Goal: Task Accomplishment & Management: Manage account settings

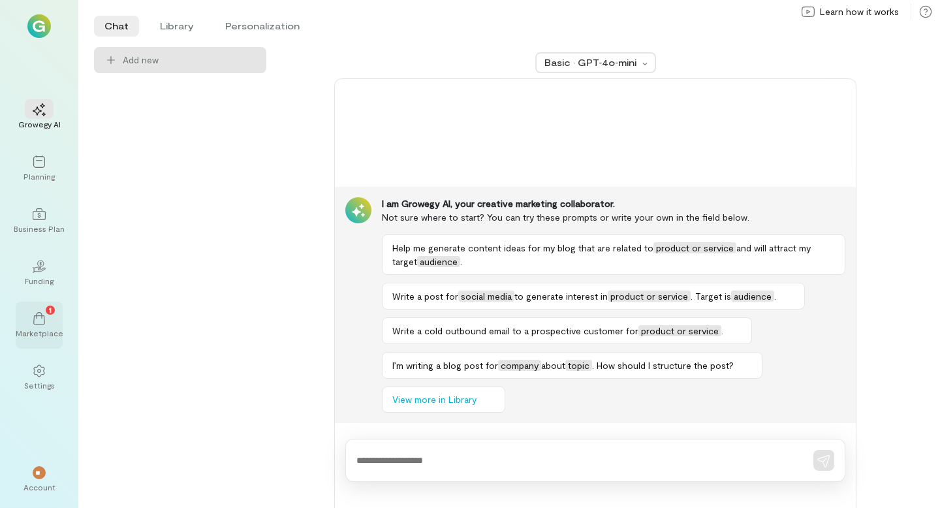
click at [31, 328] on div "Marketplace" at bounding box center [40, 333] width 48 height 10
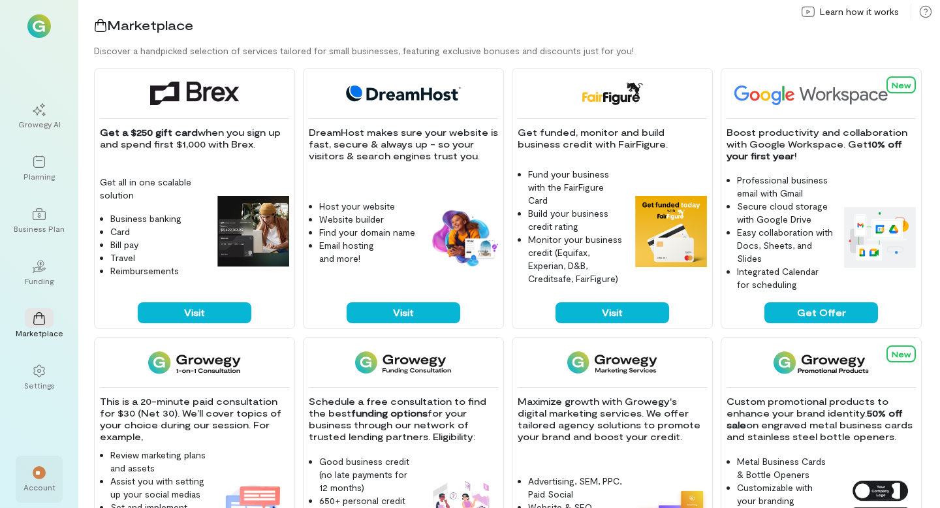
click at [40, 471] on span "**" at bounding box center [39, 473] width 8 height 8
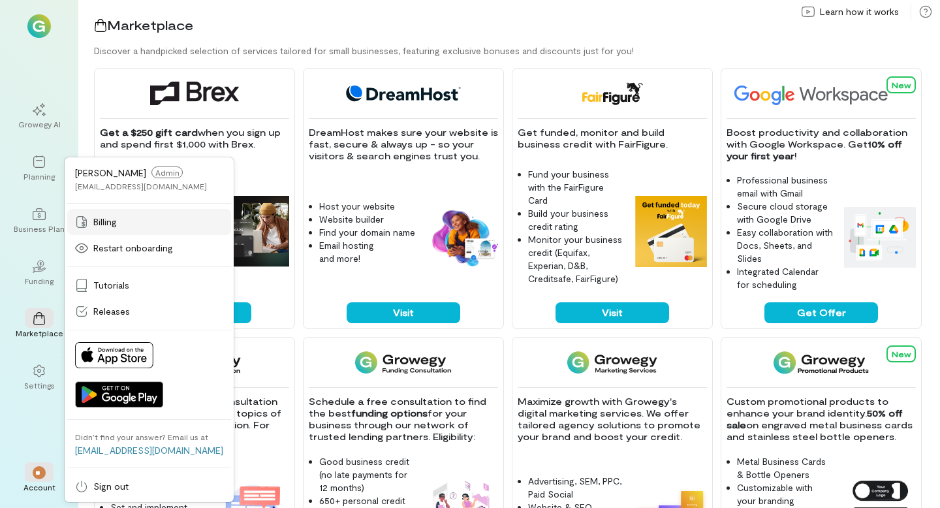
click at [114, 221] on span "Billing" at bounding box center [105, 221] width 24 height 13
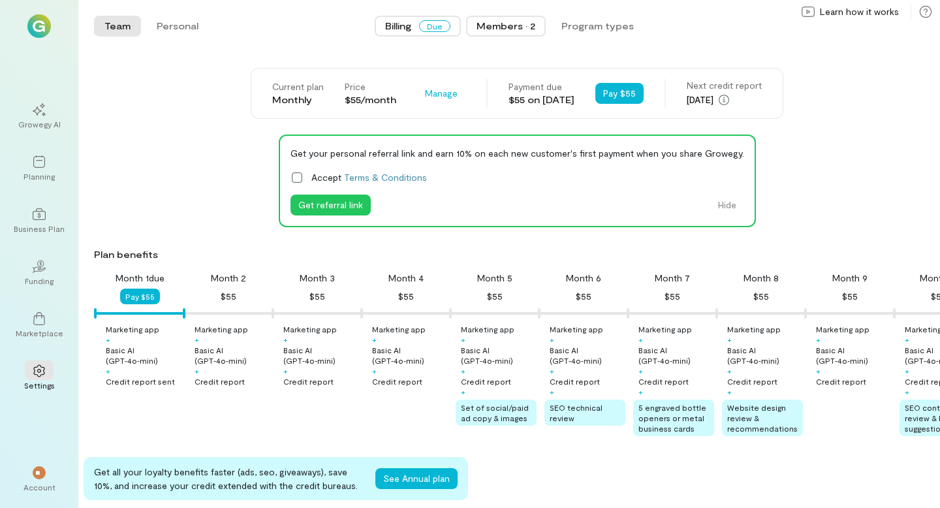
click at [508, 27] on div "Members · 2" at bounding box center [506, 26] width 59 height 13
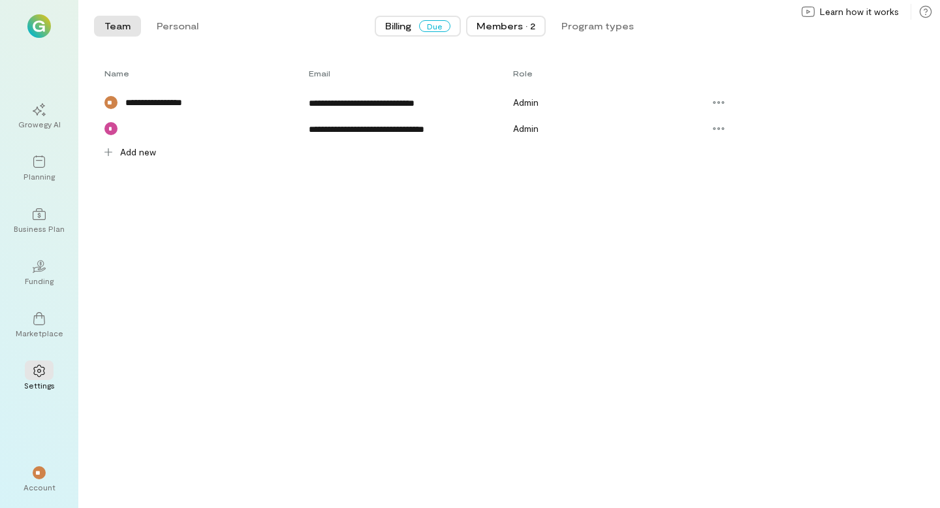
click at [439, 27] on span "Due" at bounding box center [434, 26] width 31 height 12
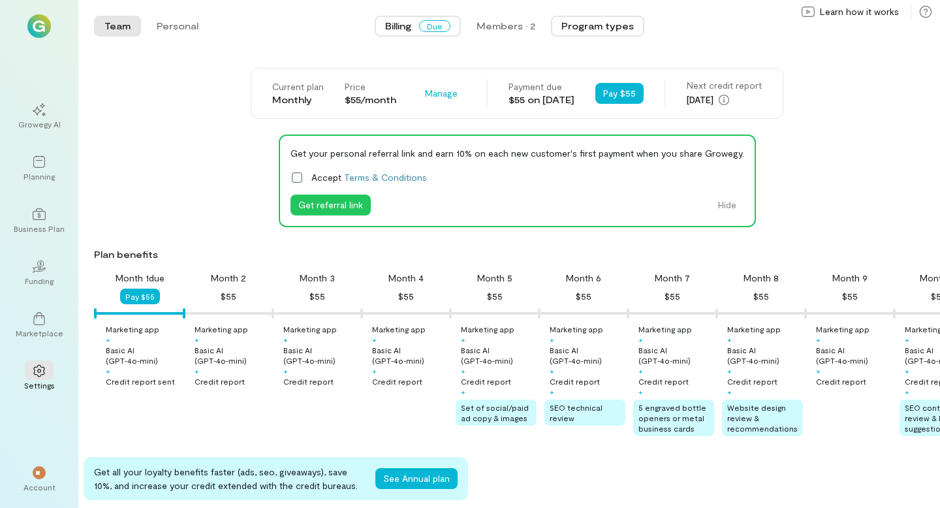
click at [590, 27] on button "Program types" at bounding box center [597, 26] width 93 height 21
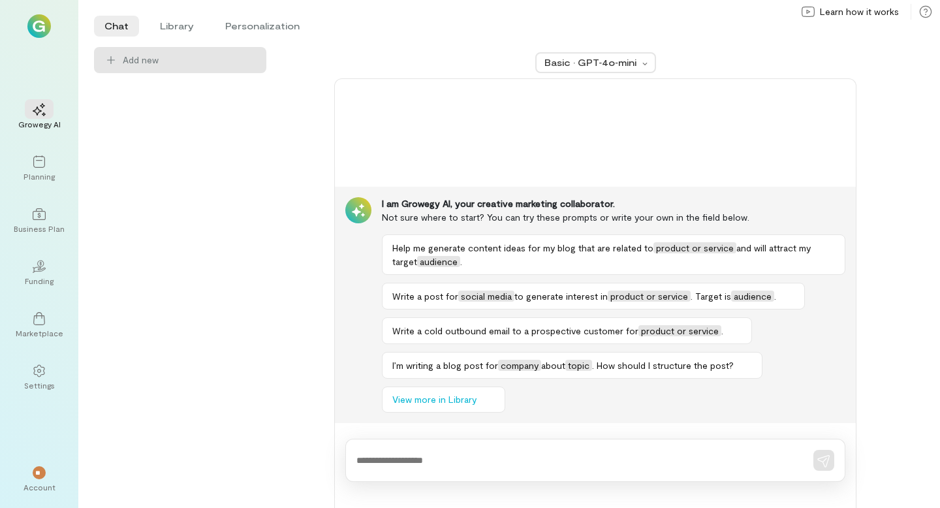
click at [43, 27] on img at bounding box center [39, 26] width 24 height 24
click at [163, 26] on li "Library" at bounding box center [177, 26] width 55 height 21
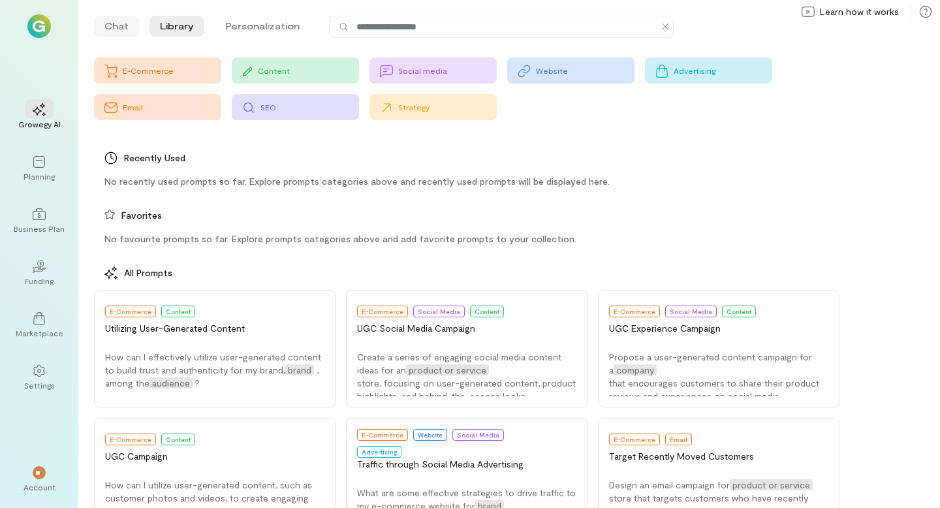
click at [116, 31] on li "Chat" at bounding box center [116, 26] width 45 height 21
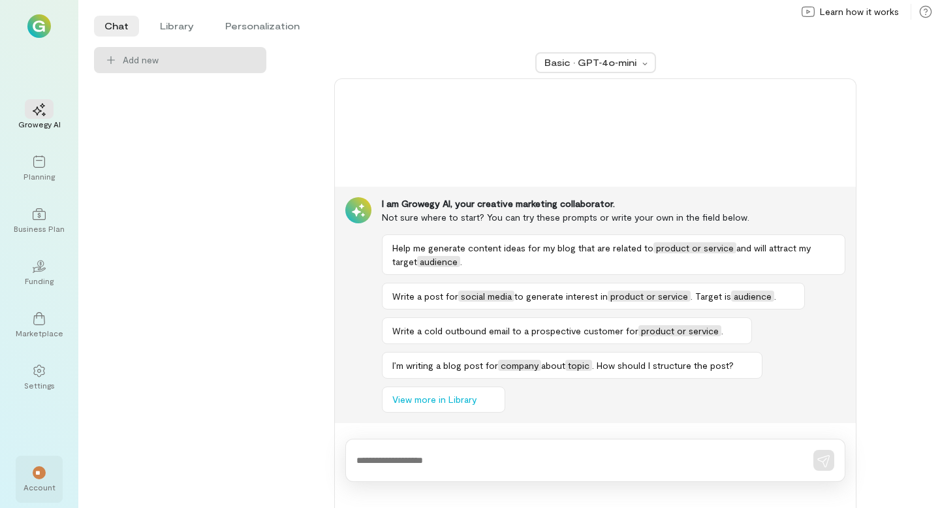
click at [38, 469] on span "**" at bounding box center [39, 473] width 8 height 8
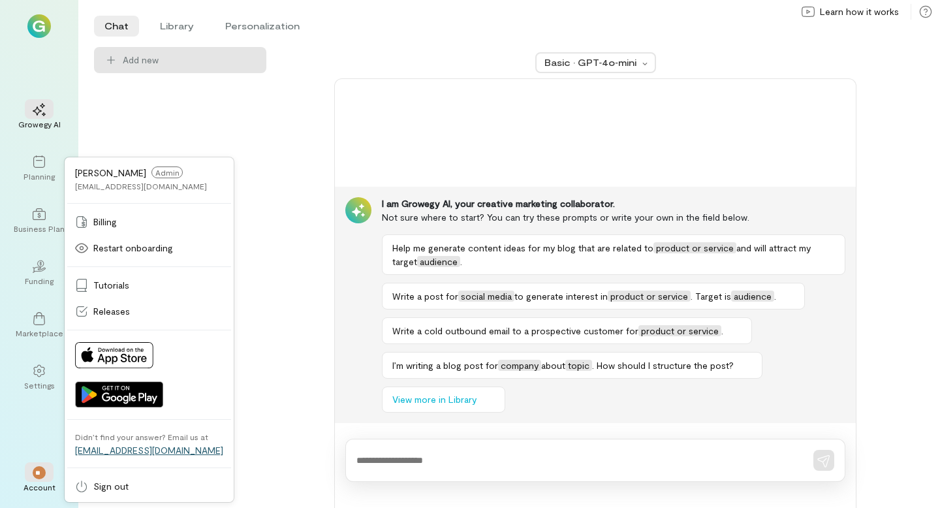
click at [162, 451] on link "[EMAIL_ADDRESS][DOMAIN_NAME]" at bounding box center [149, 450] width 148 height 11
